Goal: Transaction & Acquisition: Purchase product/service

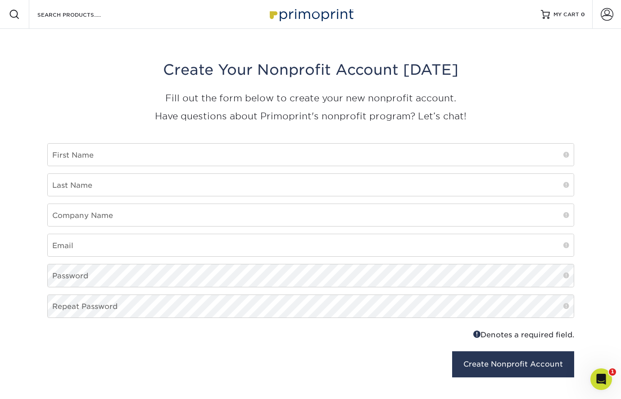
click at [312, 14] on img at bounding box center [311, 14] width 90 height 19
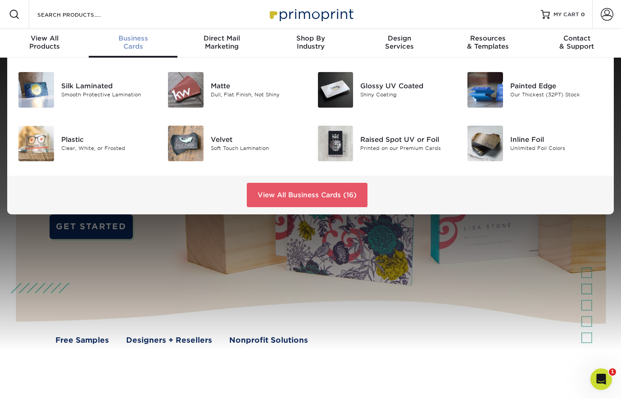
click at [135, 41] on span "Business" at bounding box center [133, 38] width 89 height 8
click at [529, 135] on div "Inline Foil Unlimited Foil Colors" at bounding box center [560, 144] width 100 height 36
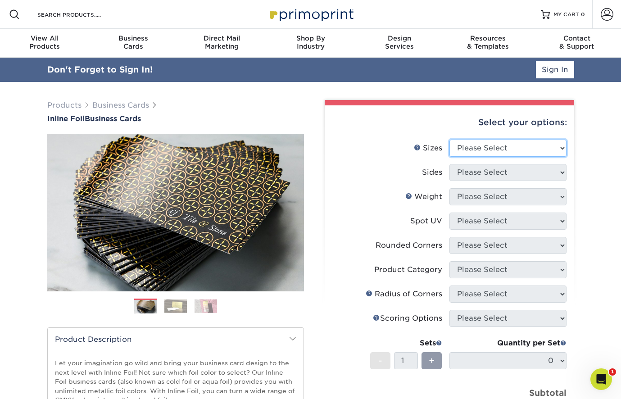
select select "2.00x3.50"
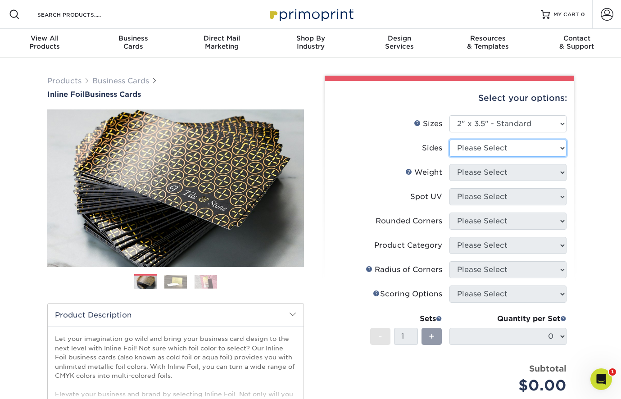
select select "34527644-b4fd-4ffb-9092-1318eefcd9d9"
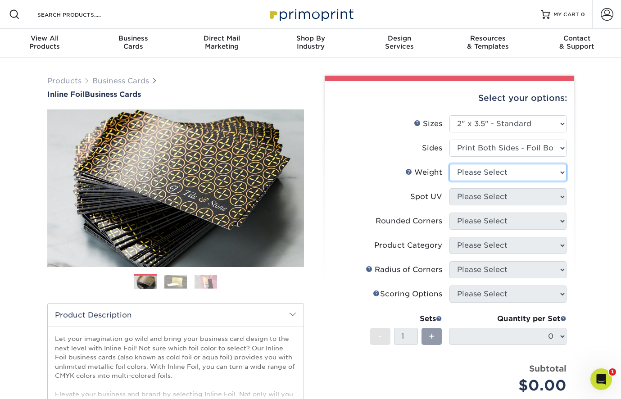
select select "16PT"
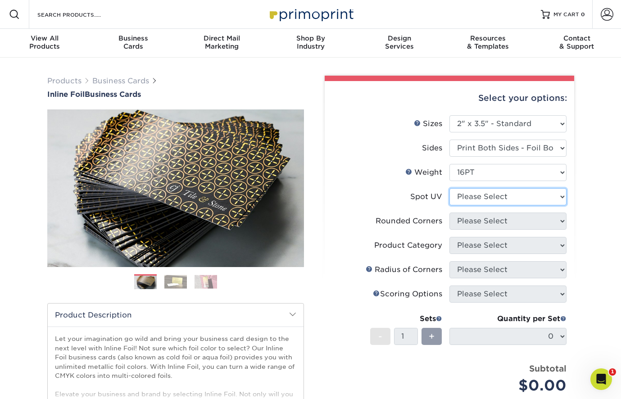
select select "3"
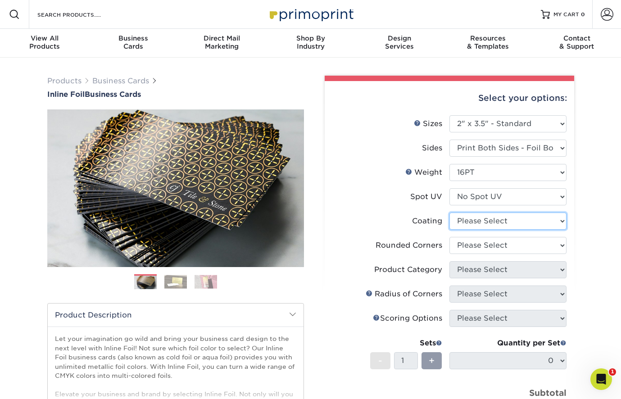
select select "3e7618de-abca-4bda-9f97-8b9129e913d8"
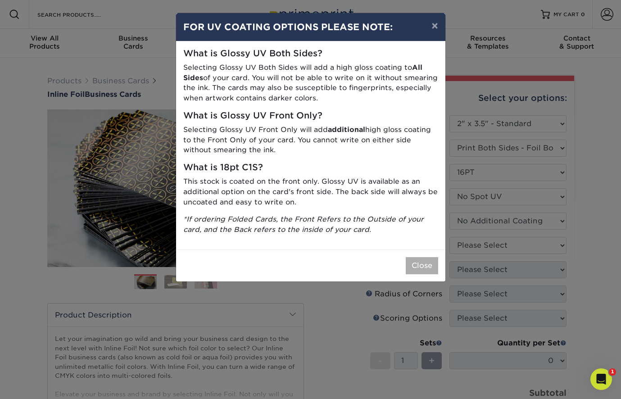
click at [427, 263] on button "Close" at bounding box center [422, 265] width 32 height 17
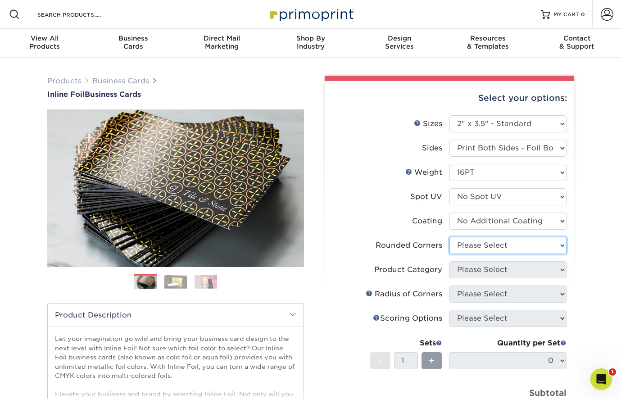
select select "0"
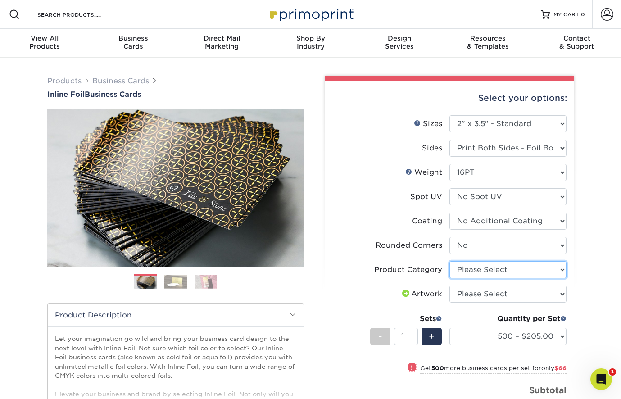
select select "3b5148f1-0588-4f88-a218-97bcfdce65c1"
select select "upload"
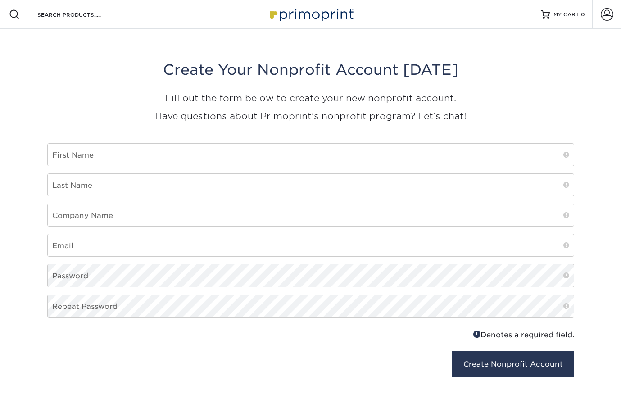
click at [277, 17] on img at bounding box center [311, 14] width 90 height 19
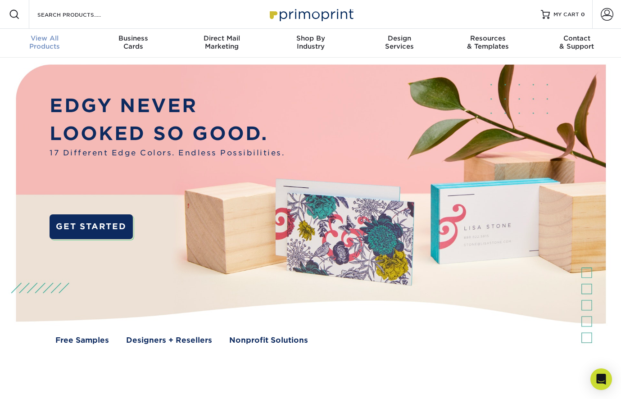
click at [43, 47] on div "View All Products" at bounding box center [44, 42] width 89 height 16
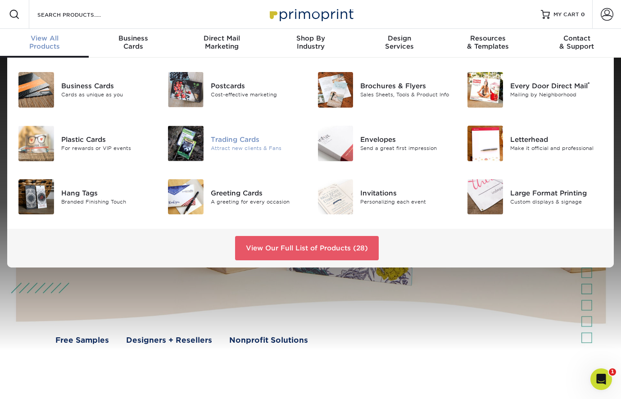
click at [224, 135] on div "Trading Cards" at bounding box center [257, 140] width 93 height 10
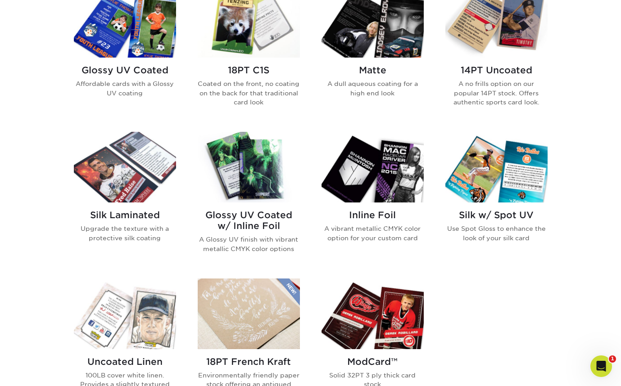
scroll to position [465, 0]
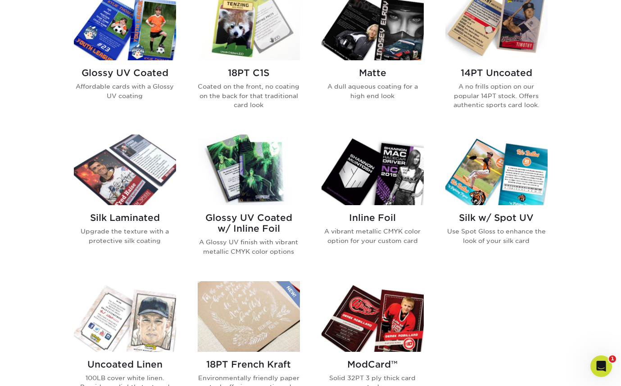
click at [242, 47] on img at bounding box center [249, 25] width 102 height 71
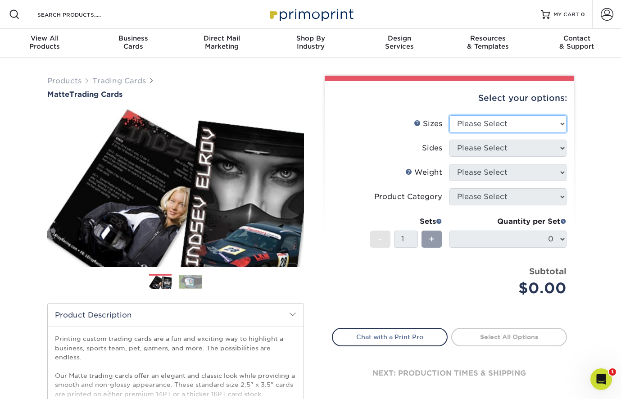
select select "2.50x3.50"
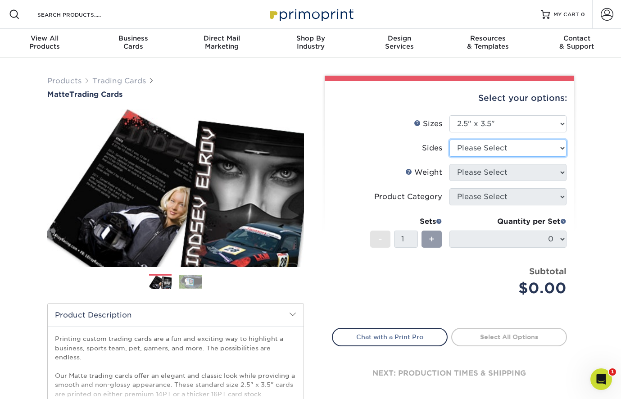
select select "13abbda7-1d64-4f25-8bb2-c179b224825d"
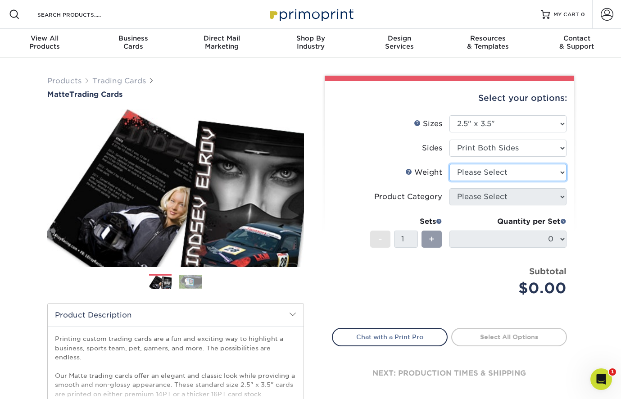
select select "16PT"
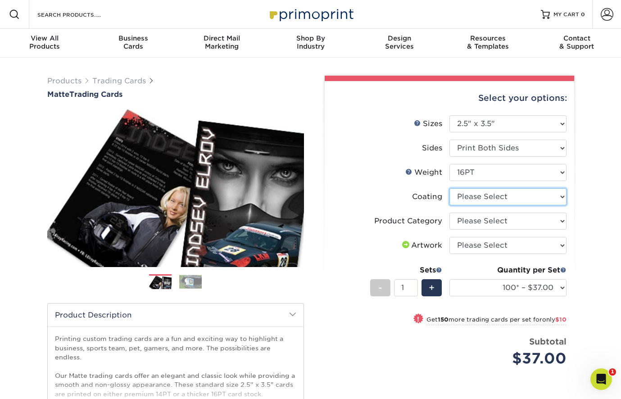
select select "121bb7b5-3b4d-429f-bd8d-bbf80e953313"
click at [0, 0] on div at bounding box center [0, 0] width 0 height 0
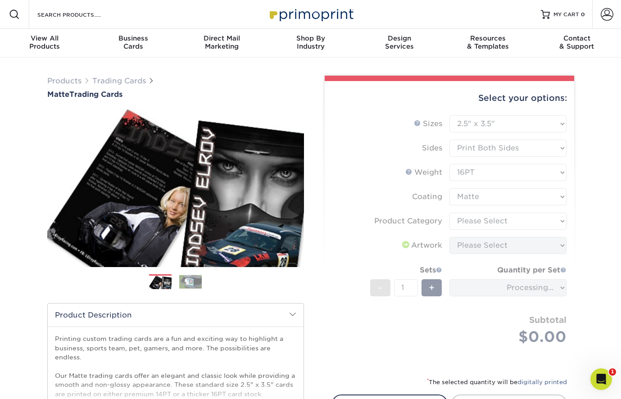
click at [478, 221] on form "Sizes Help Sizes Please Select 2.5" x 3.5" Sides Please Select 16PT - 1" at bounding box center [449, 240] width 235 height 251
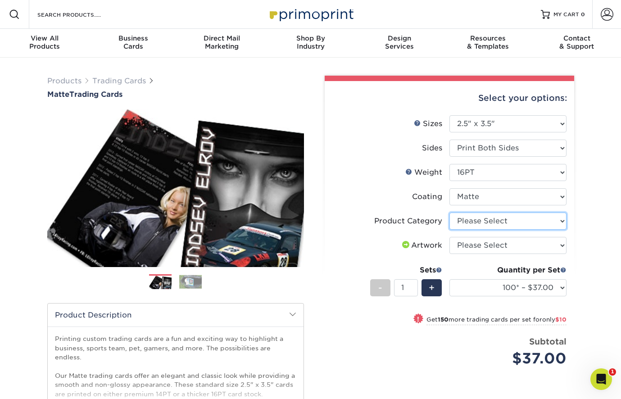
select select "c2f9bce9-36c2-409d-b101-c29d9d031e18"
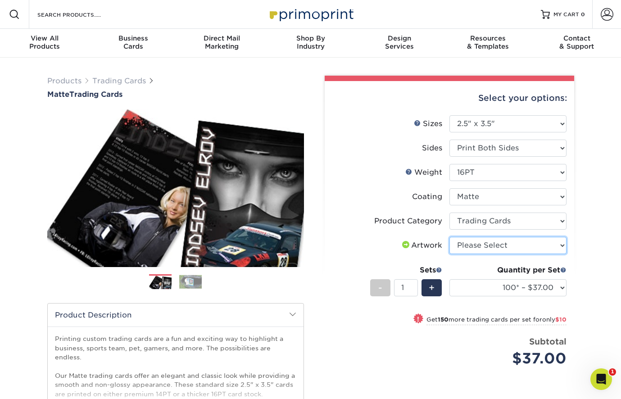
select select "upload"
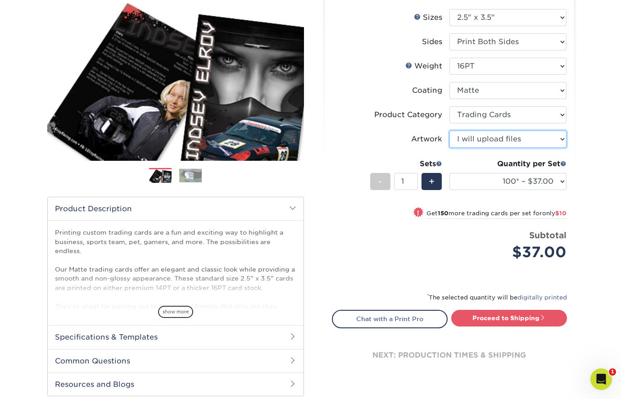
scroll to position [200, 0]
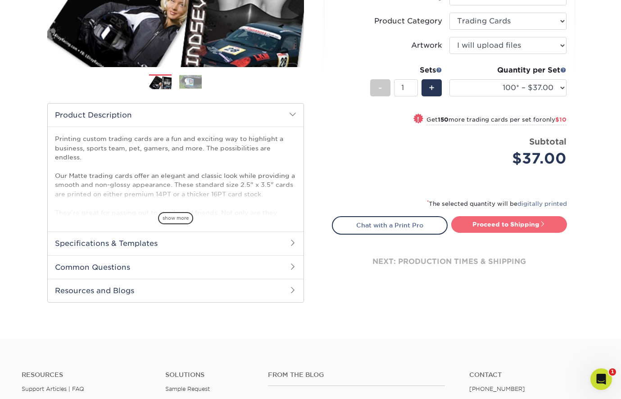
click at [507, 224] on link "Proceed to Shipping" at bounding box center [509, 224] width 116 height 16
type input "Set 1"
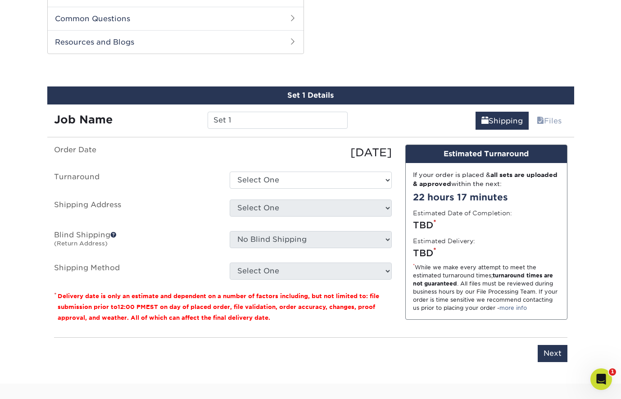
scroll to position [458, 0]
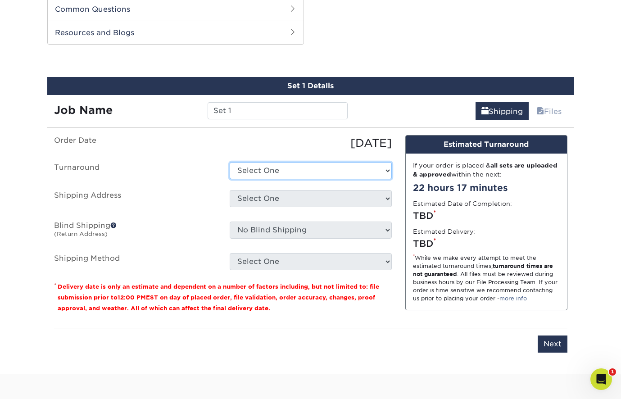
drag, startPoint x: 277, startPoint y: 173, endPoint x: 444, endPoint y: -17, distance: 252.3
click at [447, 0] on html "Resources Menu Search Products Account SIGN IN CREATE AN ACCOUNT forgot passwor…" at bounding box center [310, 89] width 621 height 1095
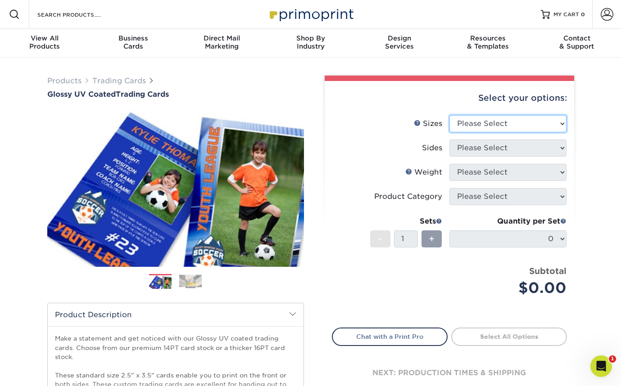
select select "2.50x3.50"
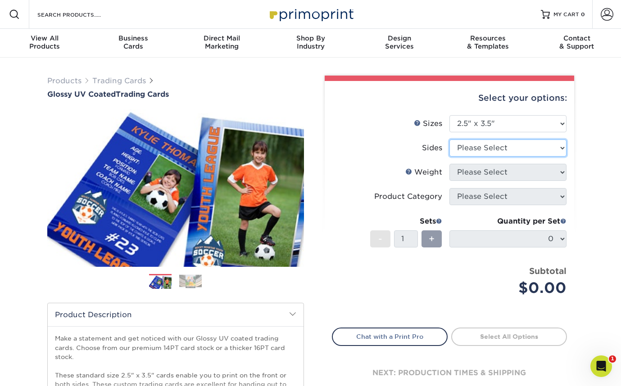
select select "13abbda7-1d64-4f25-8bb2-c179b224825d"
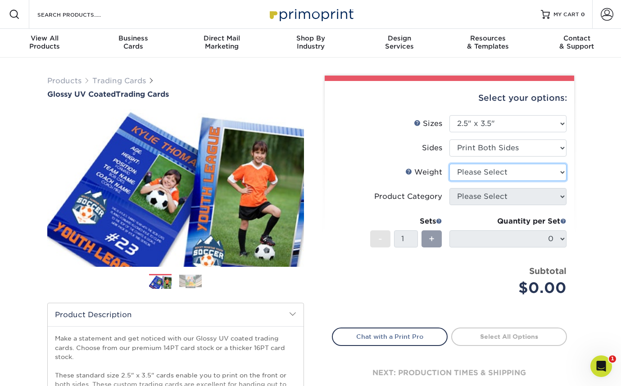
select select "16PT"
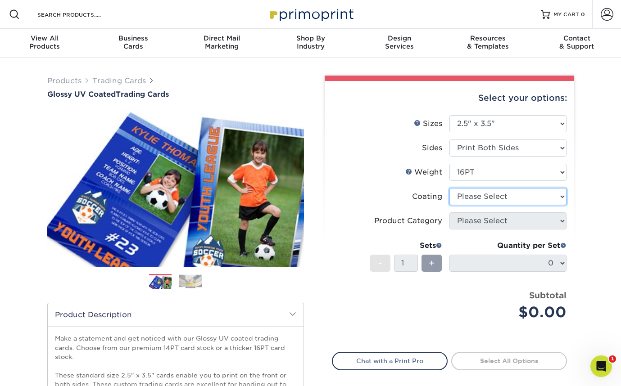
select select "ae367451-b2b8-45df-a344-0f05b6a12993"
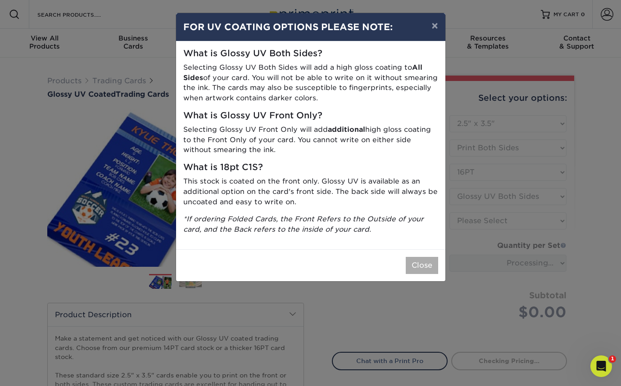
click at [431, 257] on button "Close" at bounding box center [422, 265] width 32 height 17
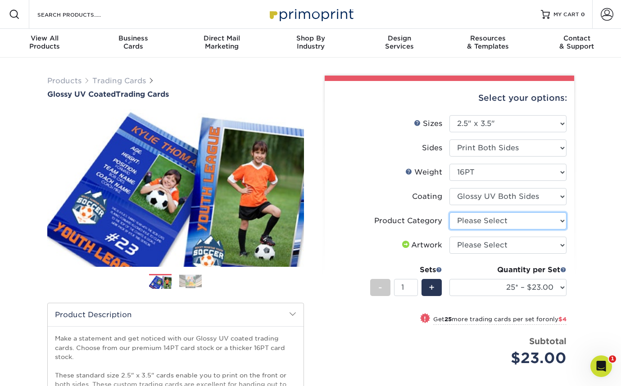
select select "c2f9bce9-36c2-409d-b101-c29d9d031e18"
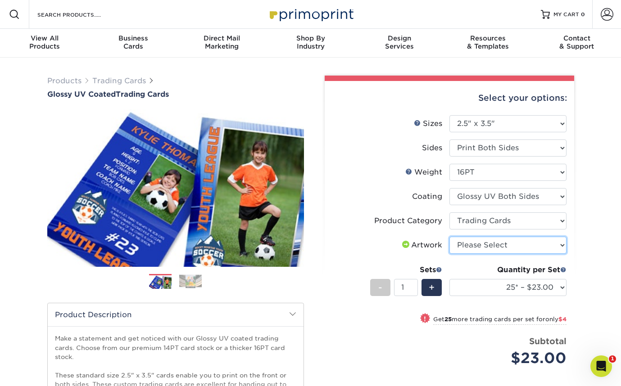
select select "upload"
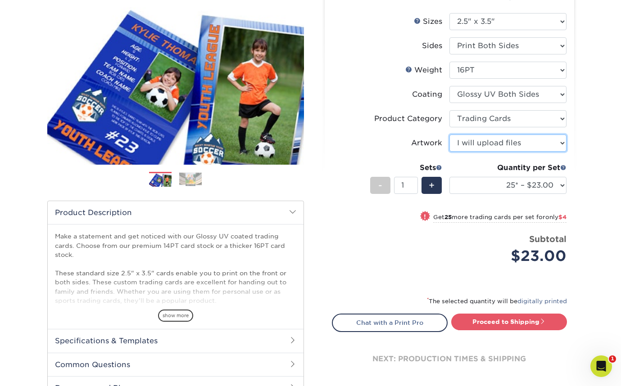
scroll to position [186, 0]
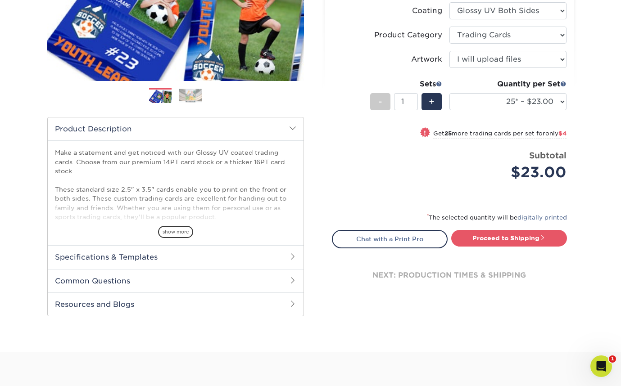
click at [474, 248] on div "next: production times & shipping" at bounding box center [449, 275] width 235 height 54
click at [472, 235] on link "Proceed to Shipping" at bounding box center [509, 238] width 116 height 16
type input "Set 1"
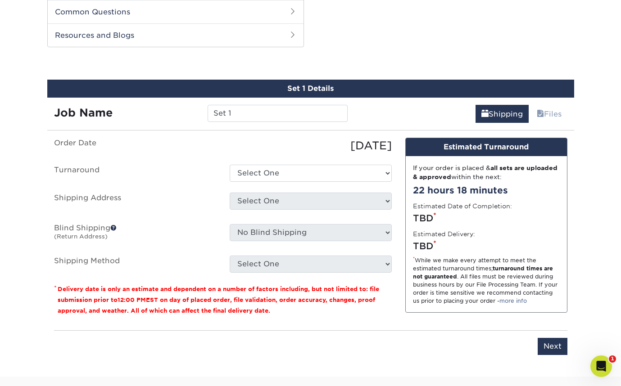
scroll to position [458, 0]
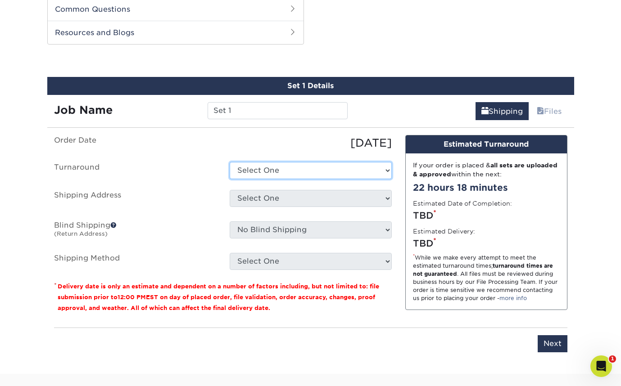
select select "ef1172ad-6318-4692-b71b-0c3b021d6cc2"
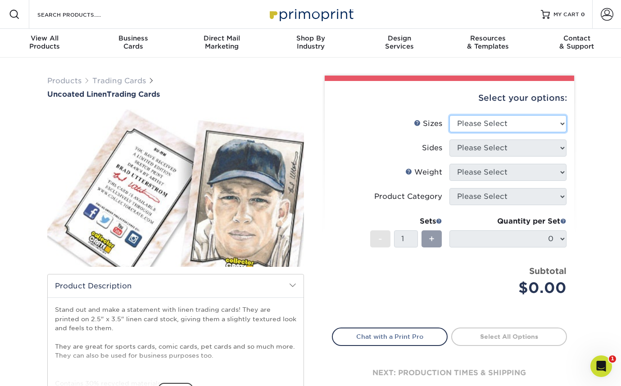
select select "2.50x3.50"
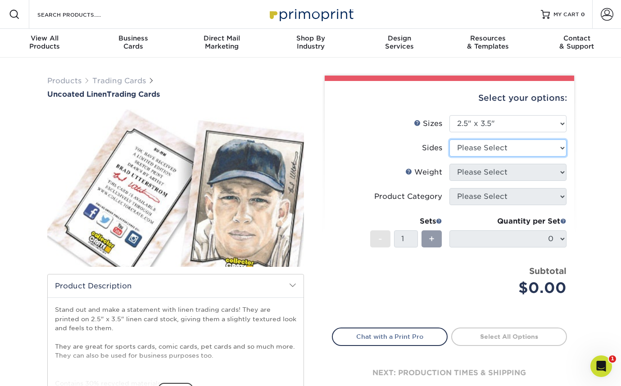
select select "13abbda7-1d64-4f25-8bb2-c179b224825d"
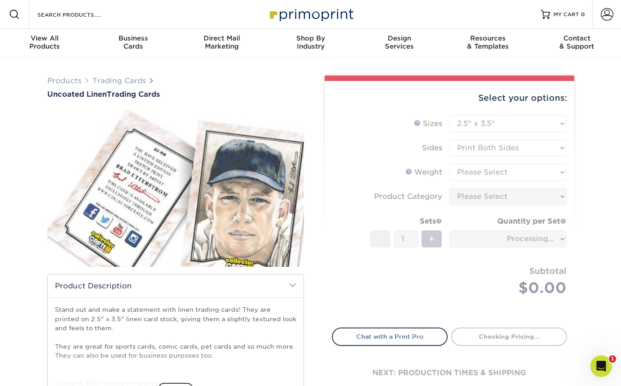
click at [478, 172] on form "Sizes Help Sizes Please Select 2.5" x 3.5" Sides Please Select 100LB -" at bounding box center [449, 216] width 235 height 202
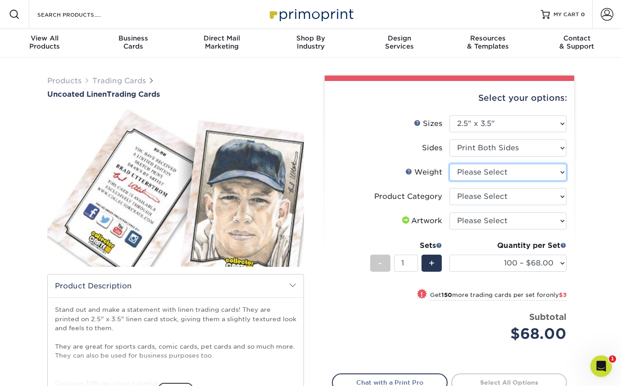
select select "100LB"
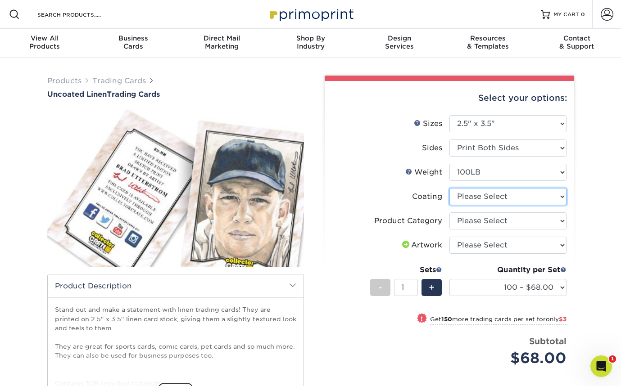
select select "3e7618de-abca-4bda-9f97-8b9129e913d8"
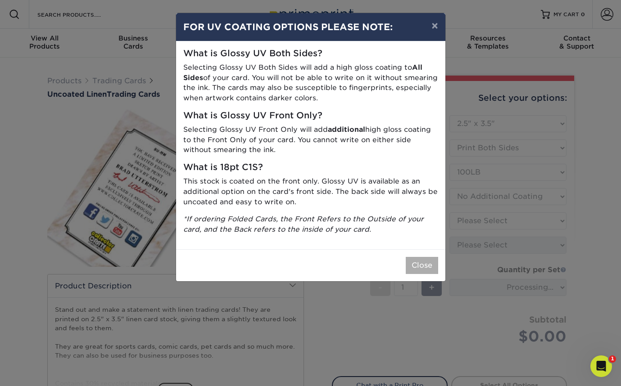
click at [427, 262] on button "Close" at bounding box center [422, 265] width 32 height 17
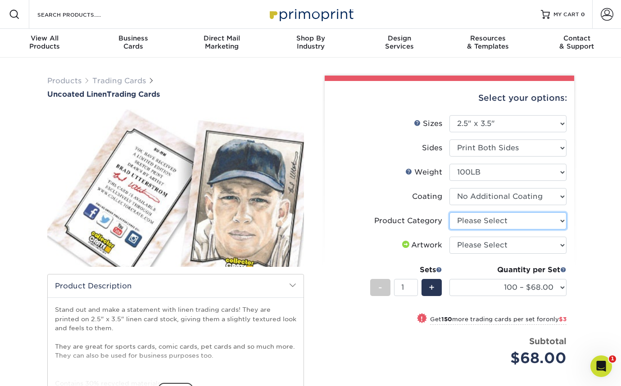
select select "c2f9bce9-36c2-409d-b101-c29d9d031e18"
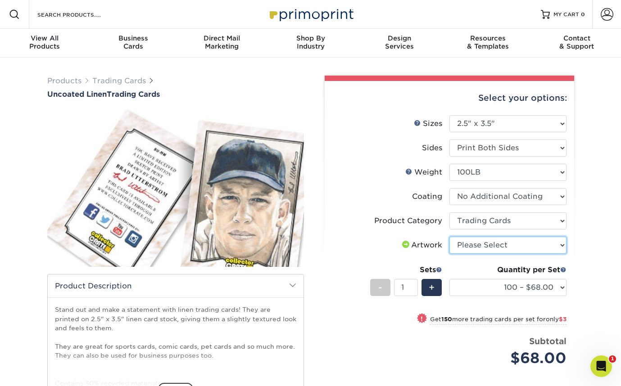
select select "upload"
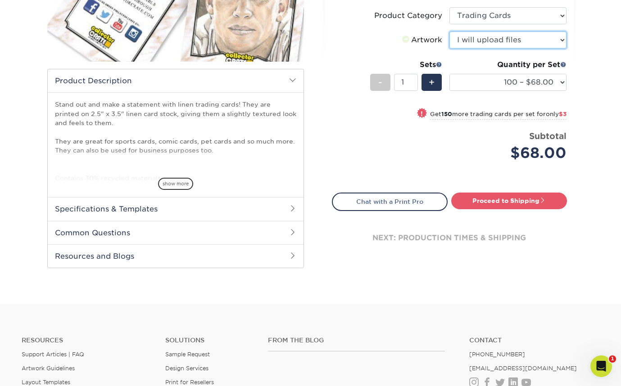
scroll to position [257, 0]
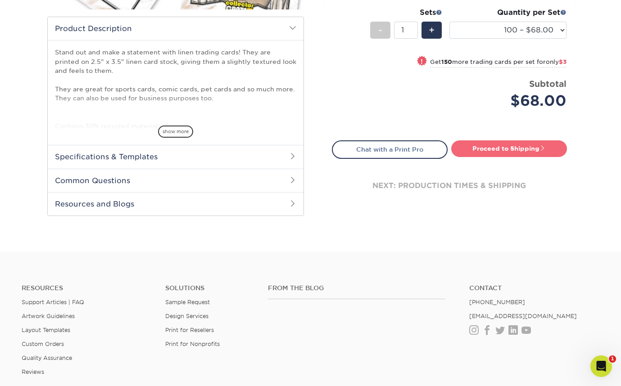
click at [480, 146] on link "Proceed to Shipping" at bounding box center [509, 148] width 116 height 16
type input "Set 1"
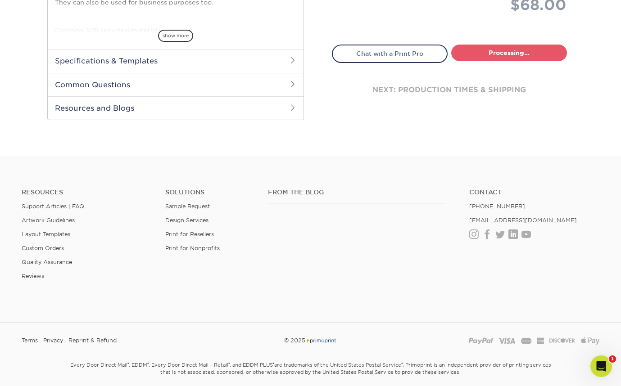
select select "65c93bba-5fd1-48c9-943d-a563e57a012e"
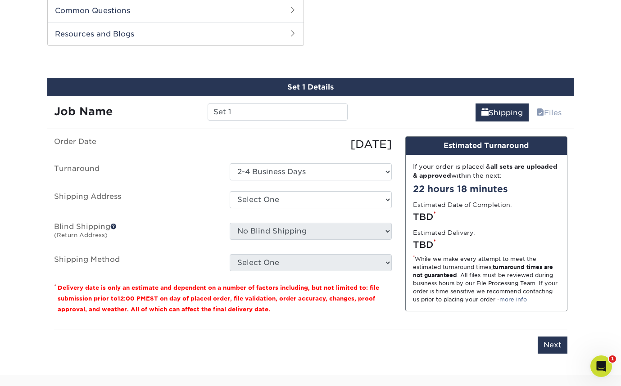
scroll to position [429, 0]
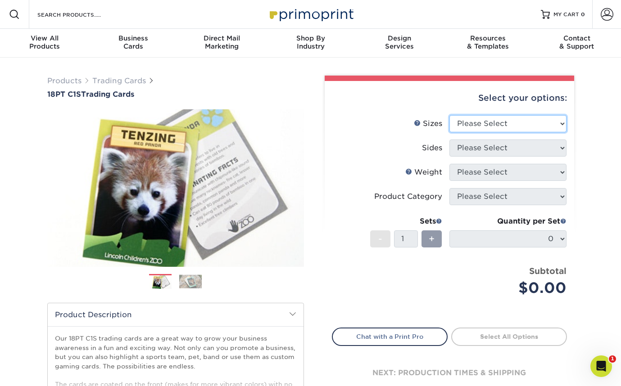
select select "2.50x3.50"
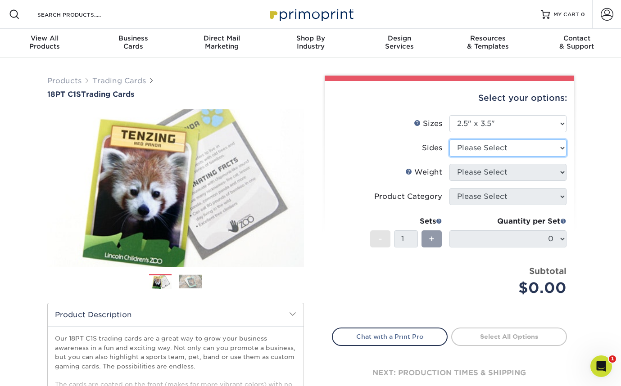
select select "13abbda7-1d64-4f25-8bb2-c179b224825d"
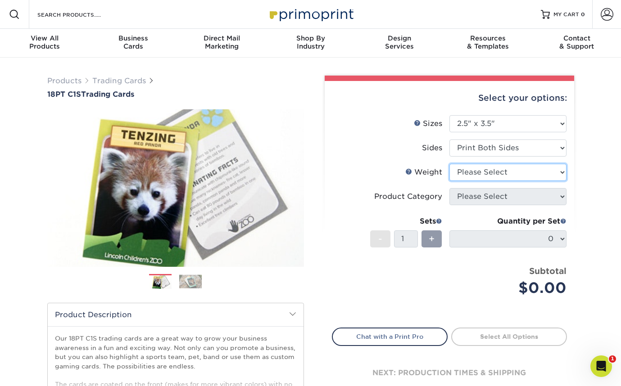
select select "18PTC1S"
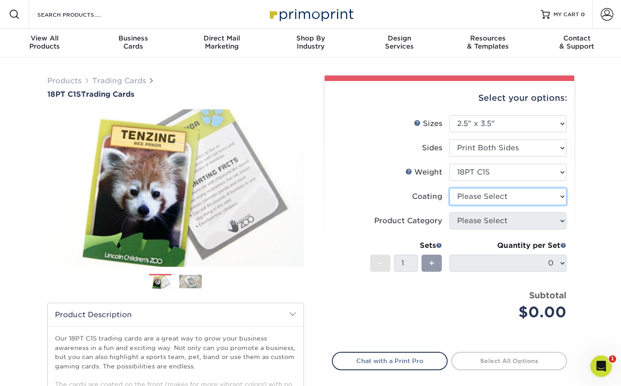
select select "1e8116af-acfc-44b1-83dc-8181aa338834"
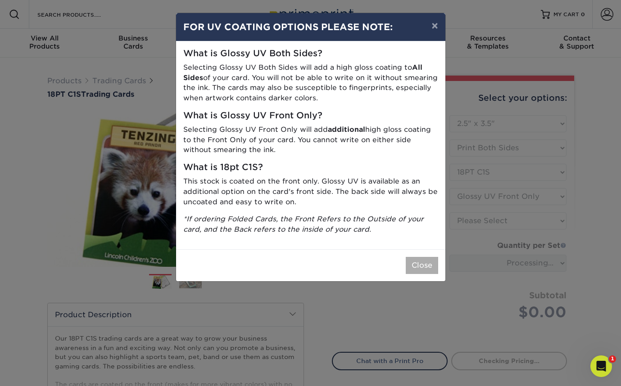
click at [416, 260] on button "Close" at bounding box center [422, 265] width 32 height 17
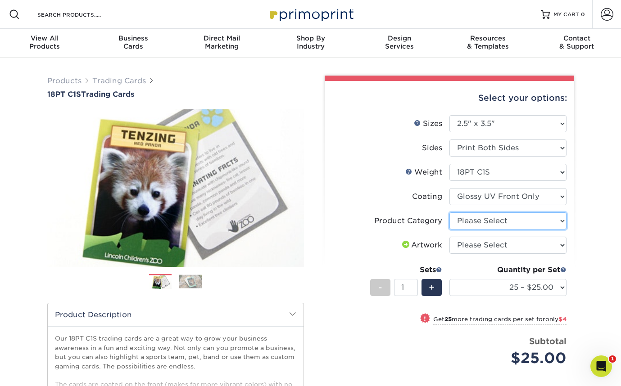
select select "c2f9bce9-36c2-409d-b101-c29d9d031e18"
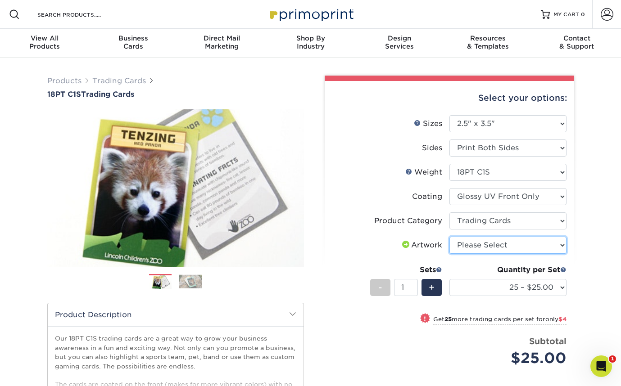
select select "upload"
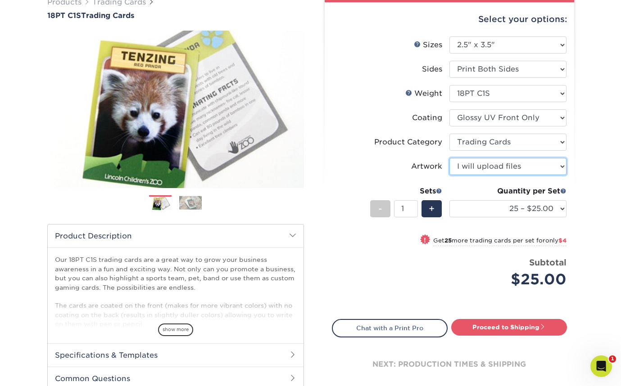
scroll to position [103, 0]
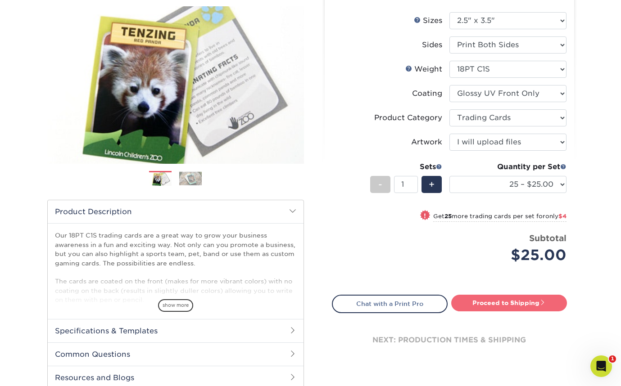
click at [492, 297] on link "Proceed to Shipping" at bounding box center [509, 303] width 116 height 16
type input "Set 1"
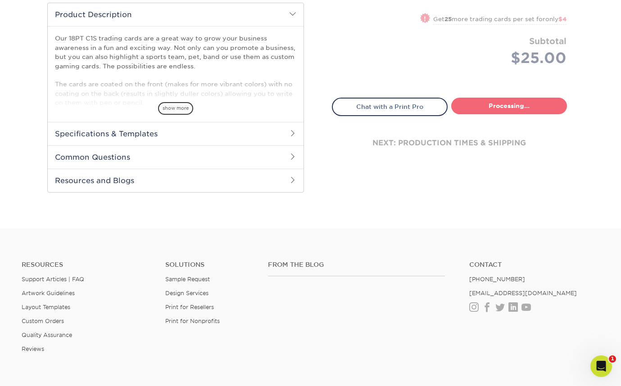
select select "08588386-0599-420e-8c79-4535039915a0"
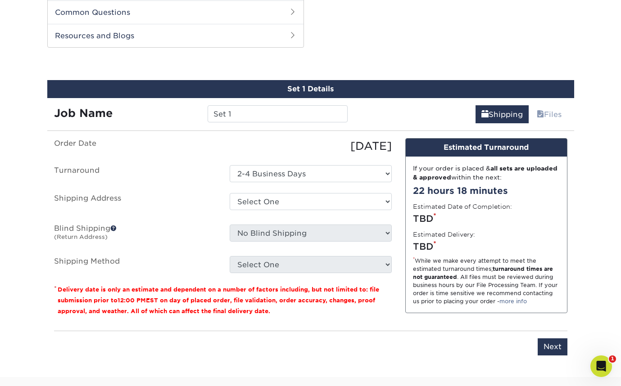
scroll to position [447, 0]
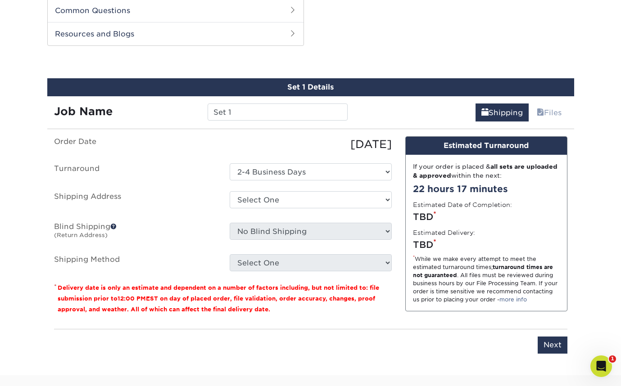
click at [172, 154] on ul "Order Date 10/10/2025 Turnaround Select One 2-4 Business Days Shipping Address …" at bounding box center [223, 203] width 338 height 135
